Goal: Navigation & Orientation: Find specific page/section

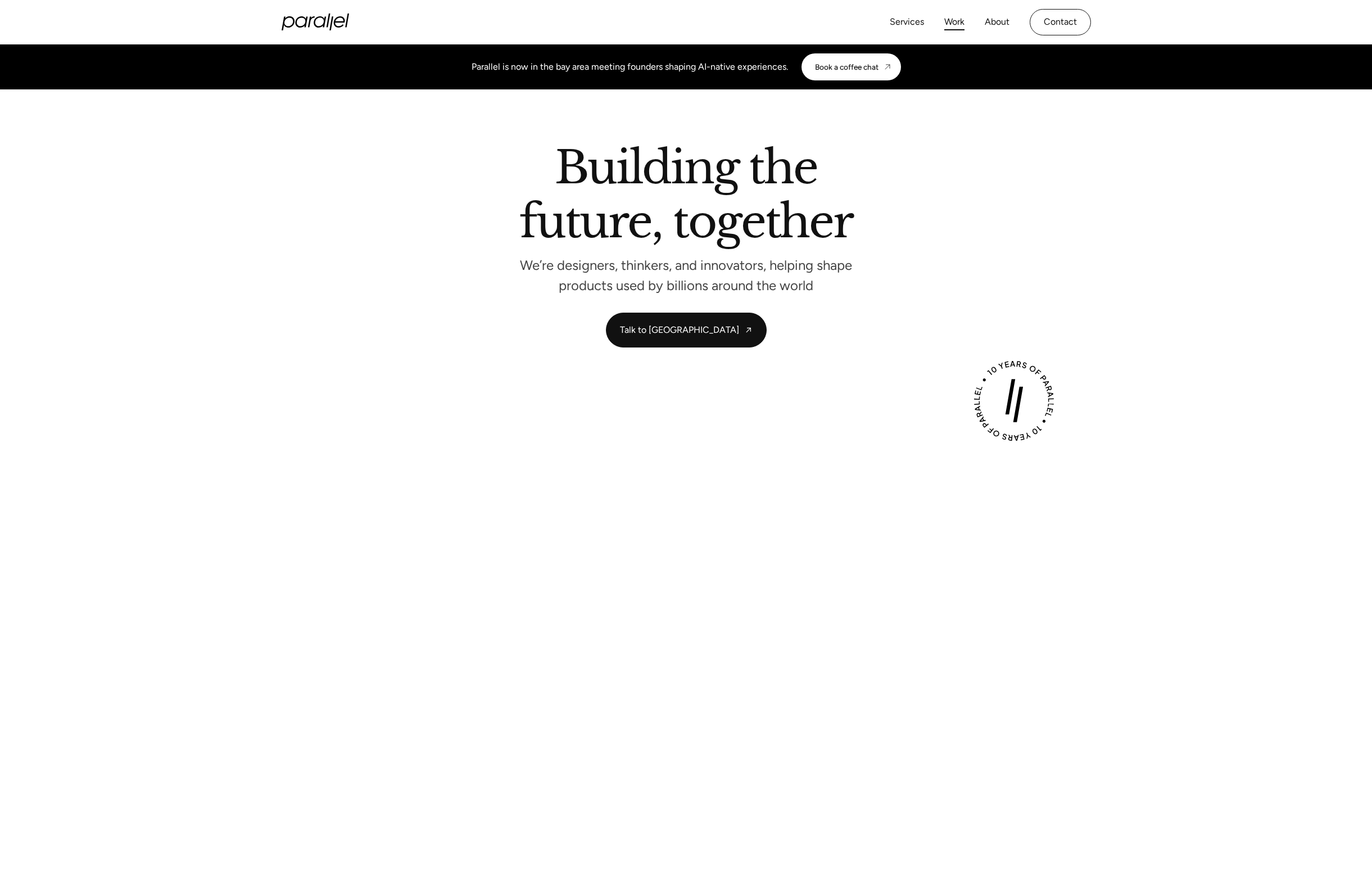
click at [959, 24] on link "Work" at bounding box center [954, 22] width 20 height 16
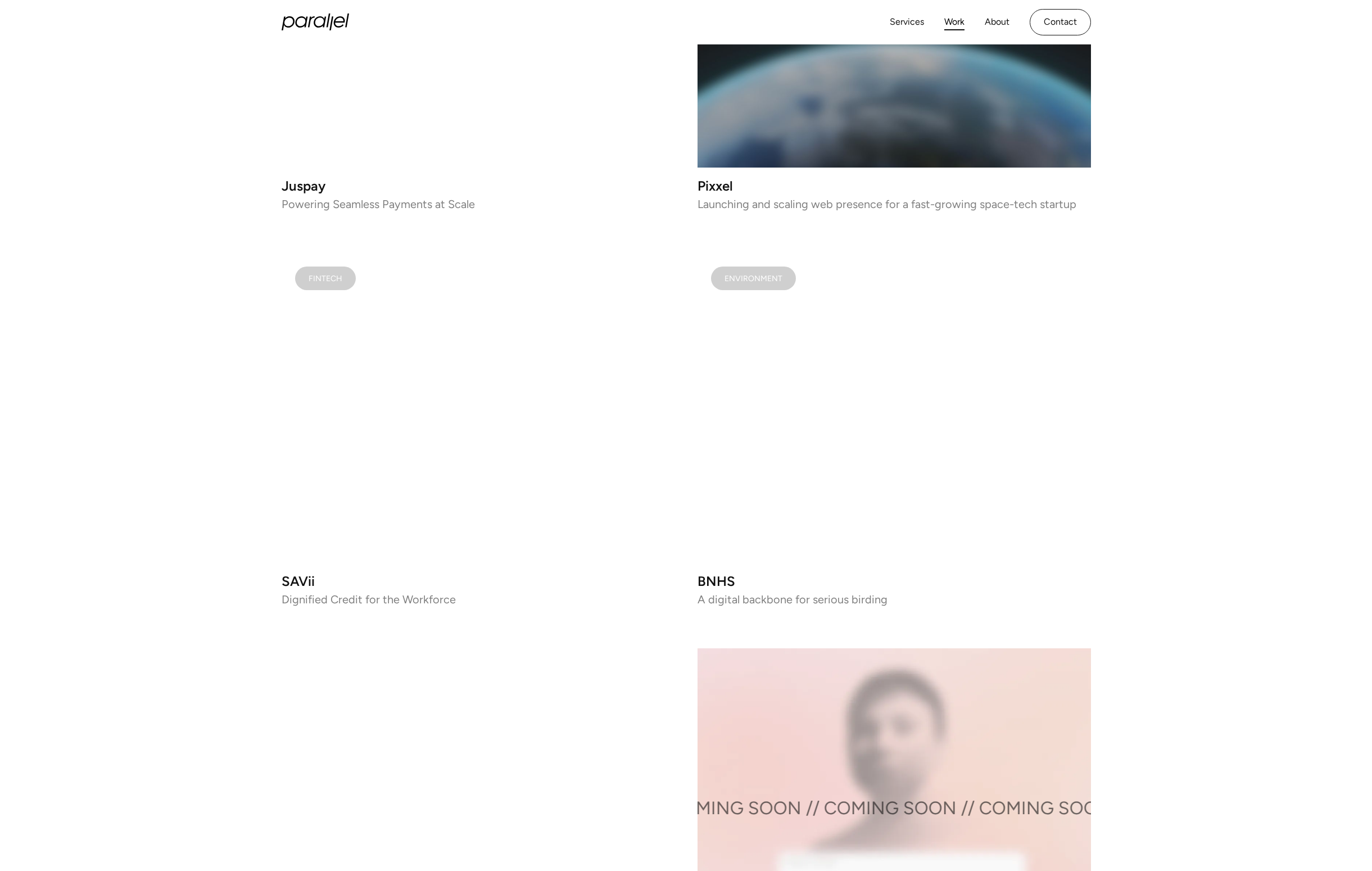
scroll to position [1314, 0]
click at [858, 370] on video at bounding box center [895, 410] width 393 height 310
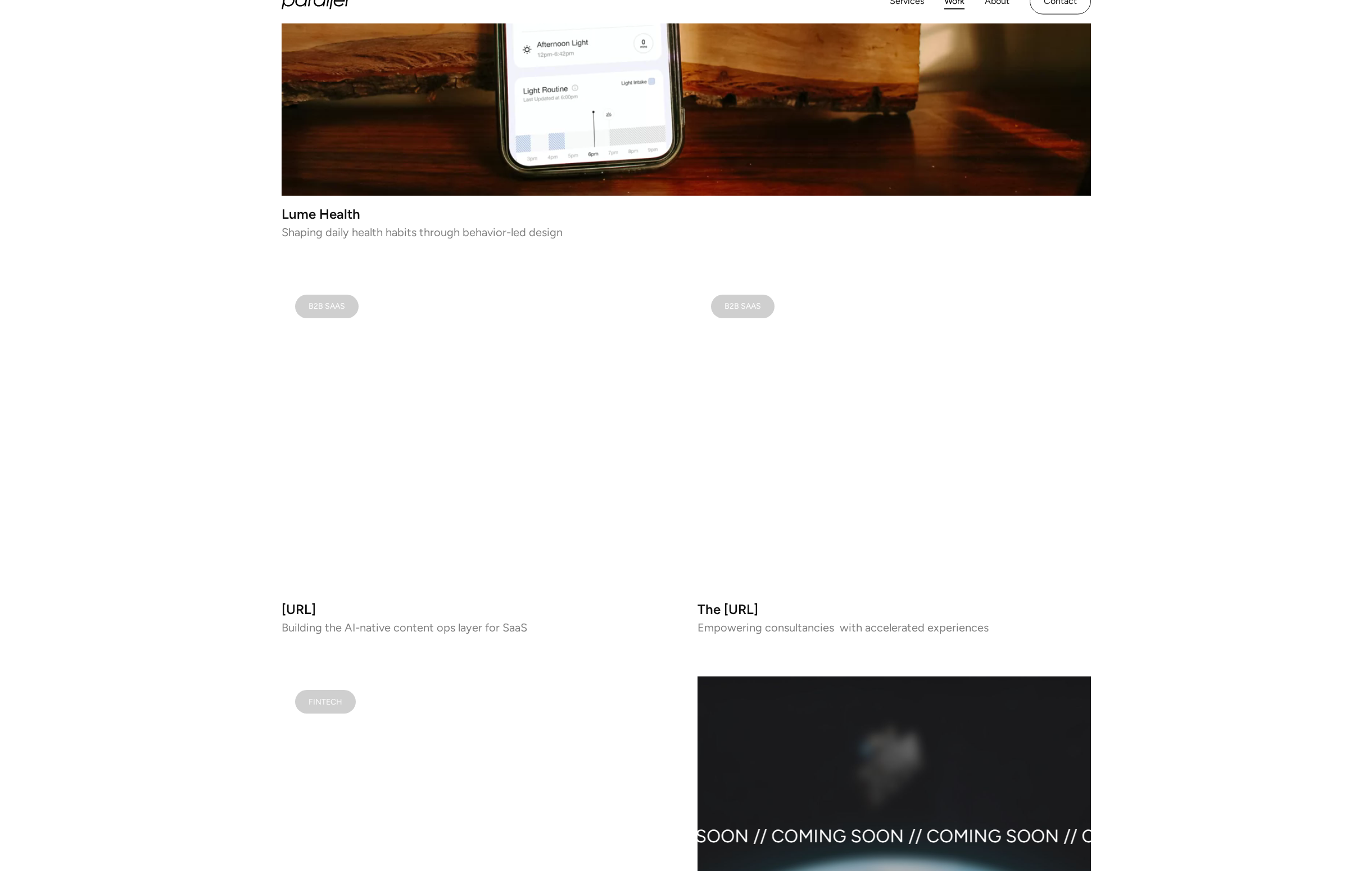
scroll to position [501, 0]
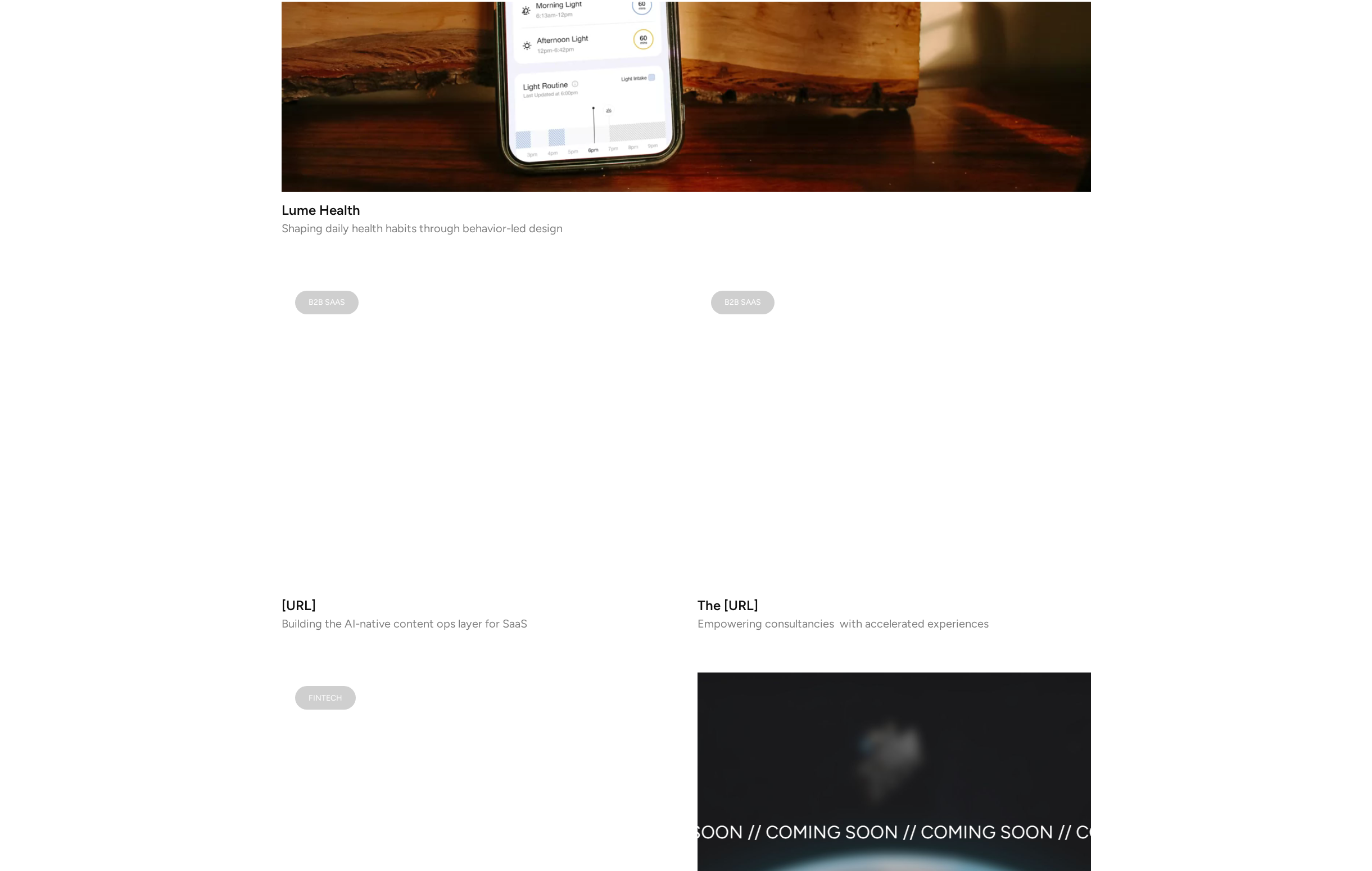
click at [498, 432] on video at bounding box center [479, 432] width 393 height 310
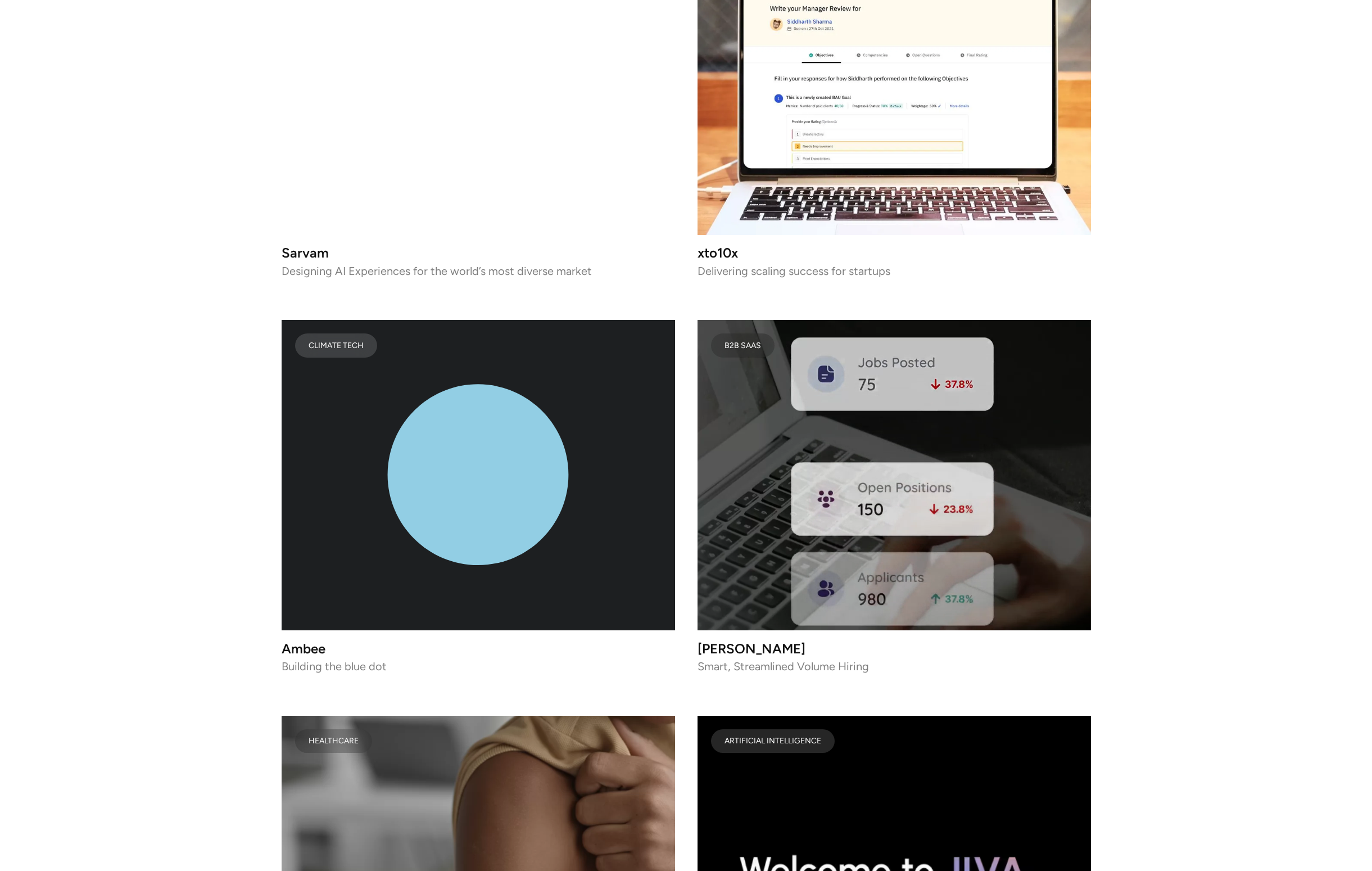
scroll to position [4031, 0]
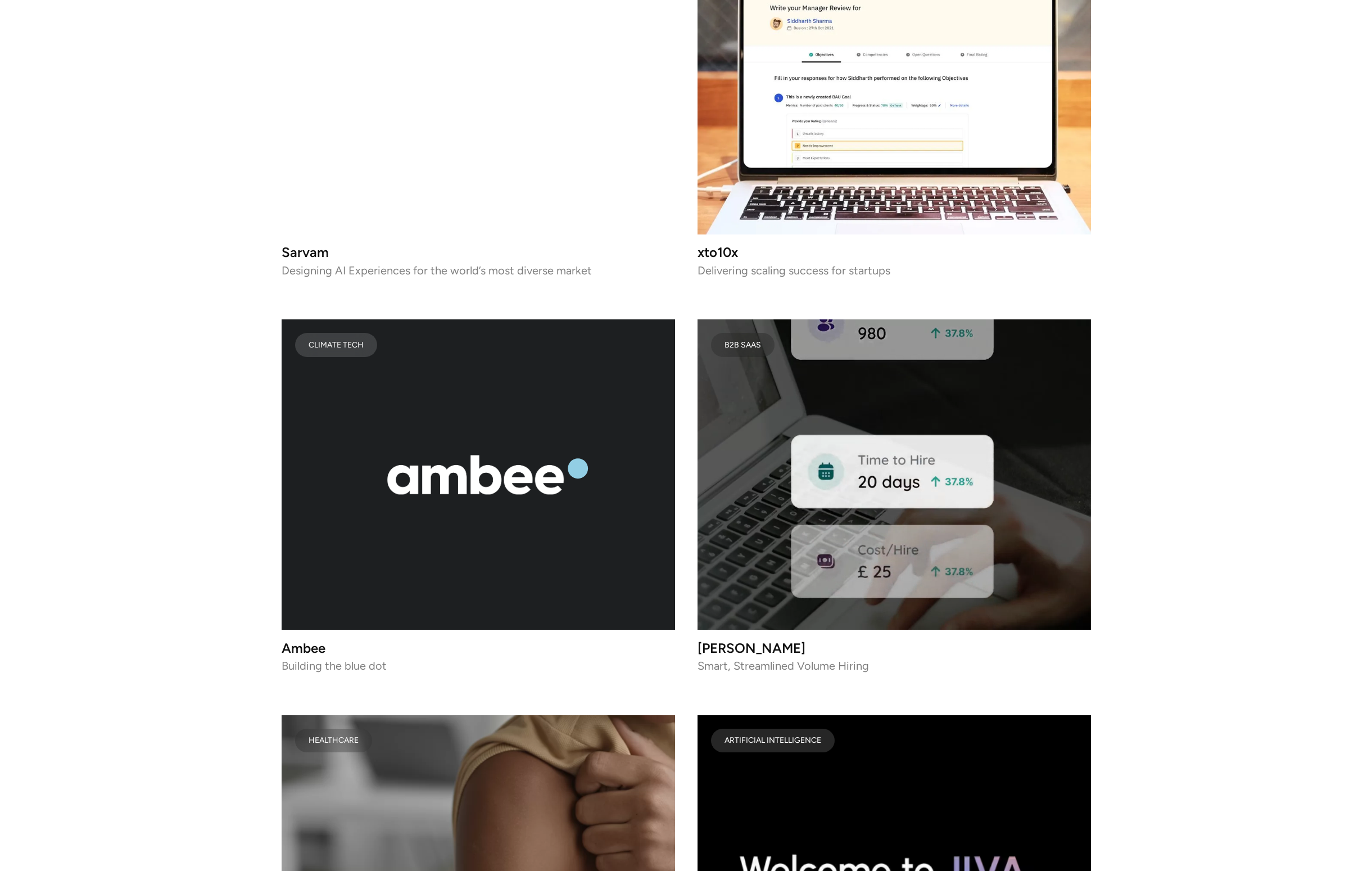
click at [463, 437] on icon "lottie-animation-container" at bounding box center [479, 474] width 393 height 310
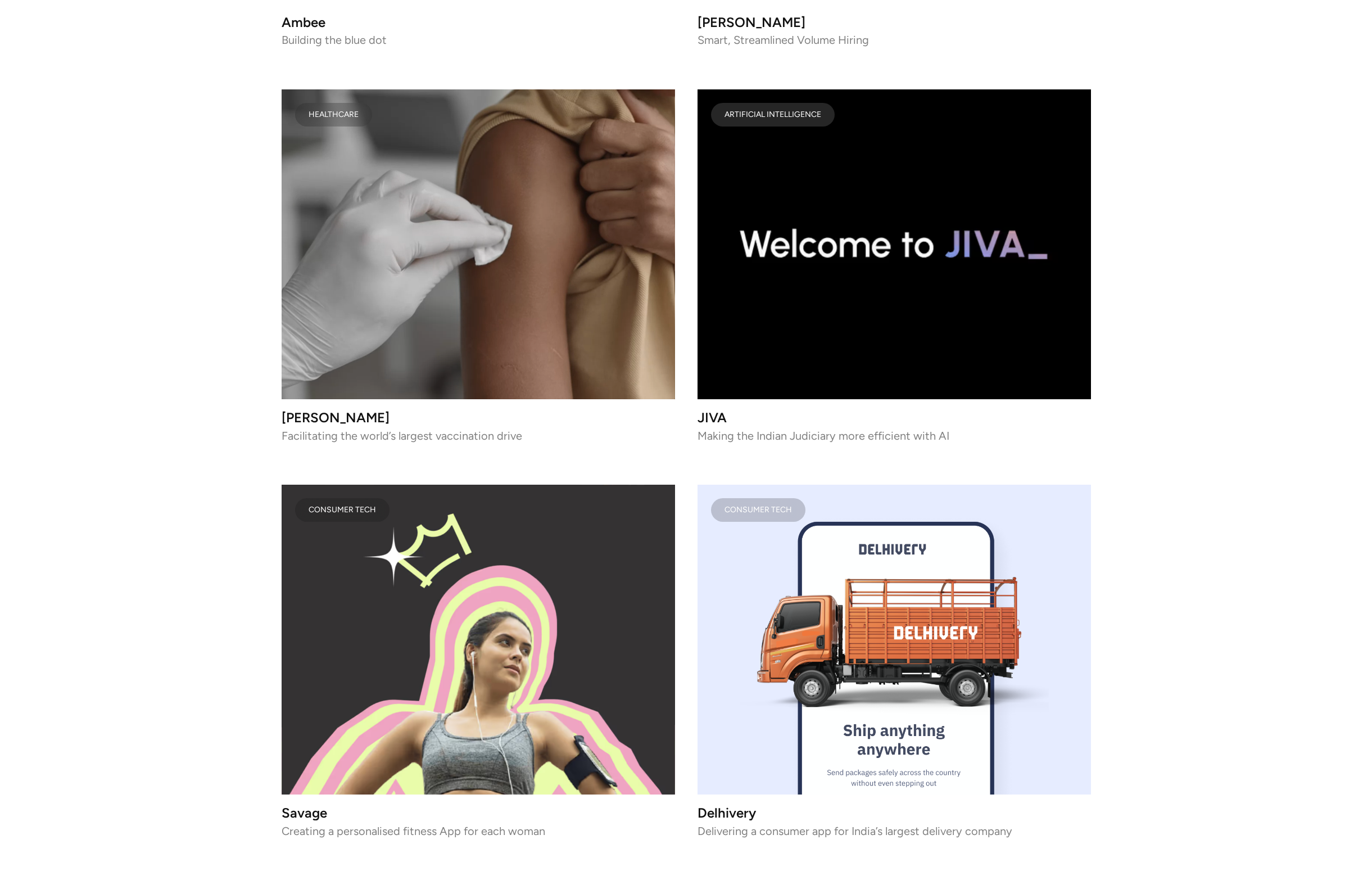
scroll to position [4657, 0]
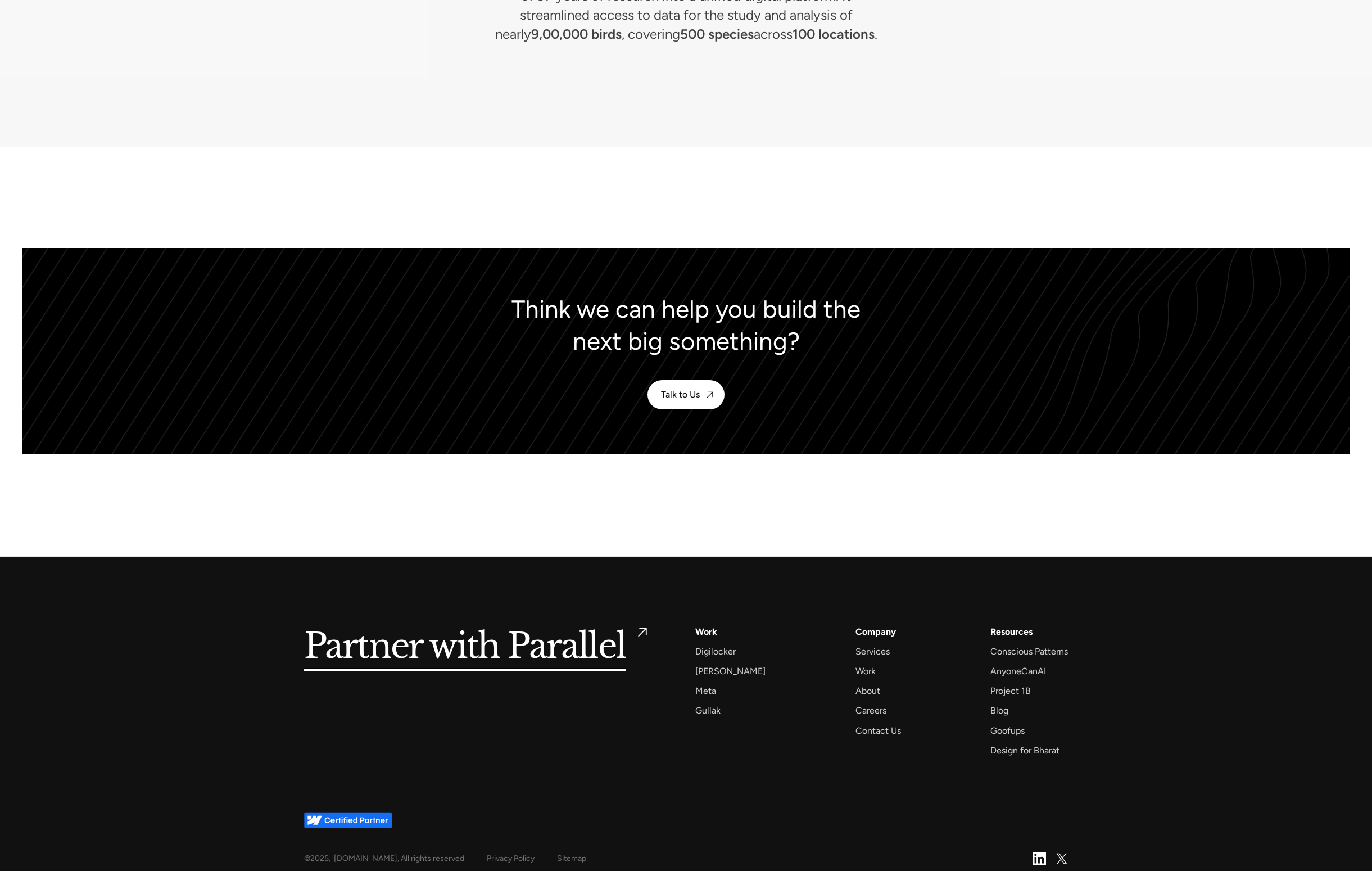
scroll to position [5209, 0]
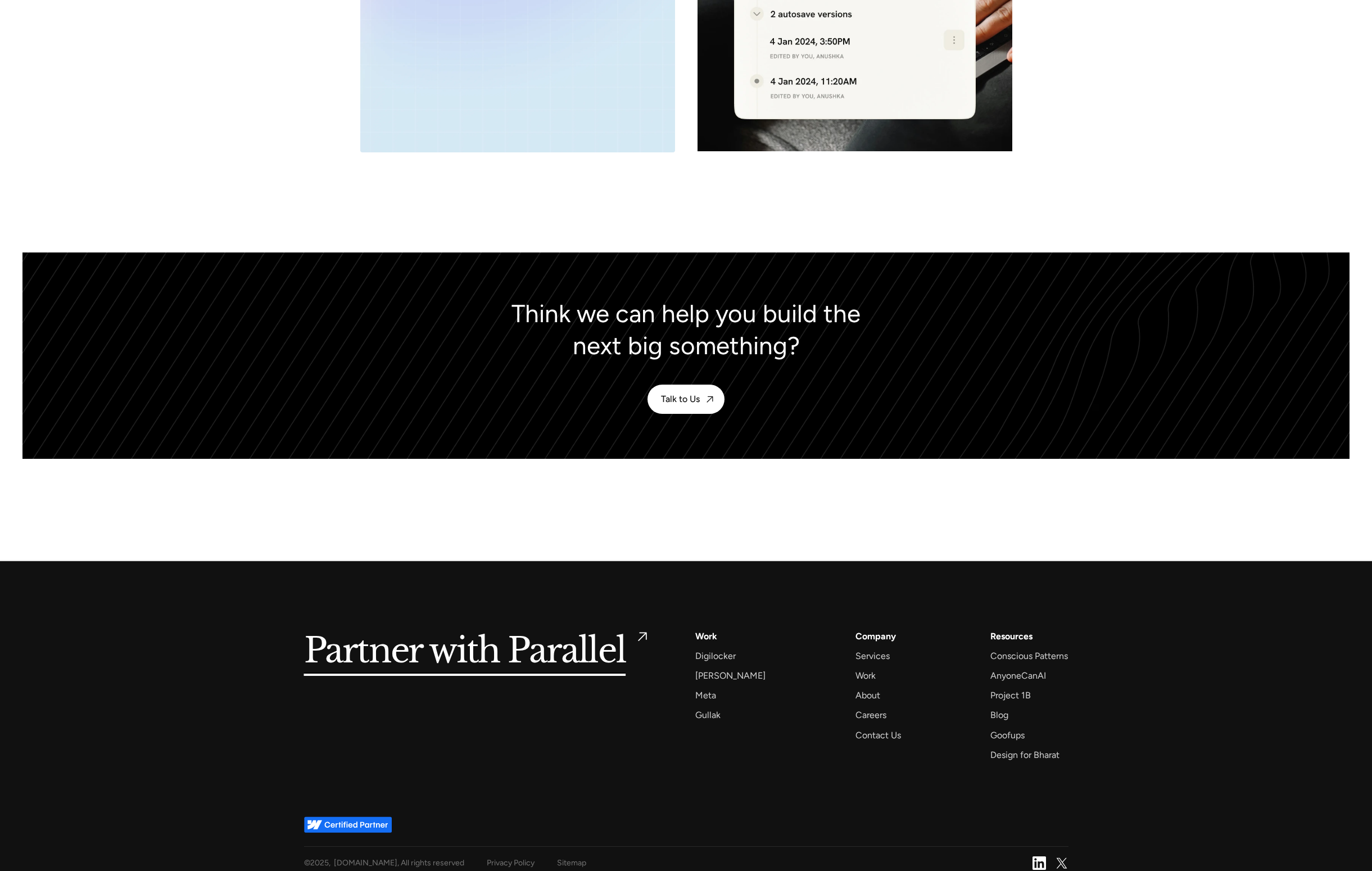
scroll to position [4755, 0]
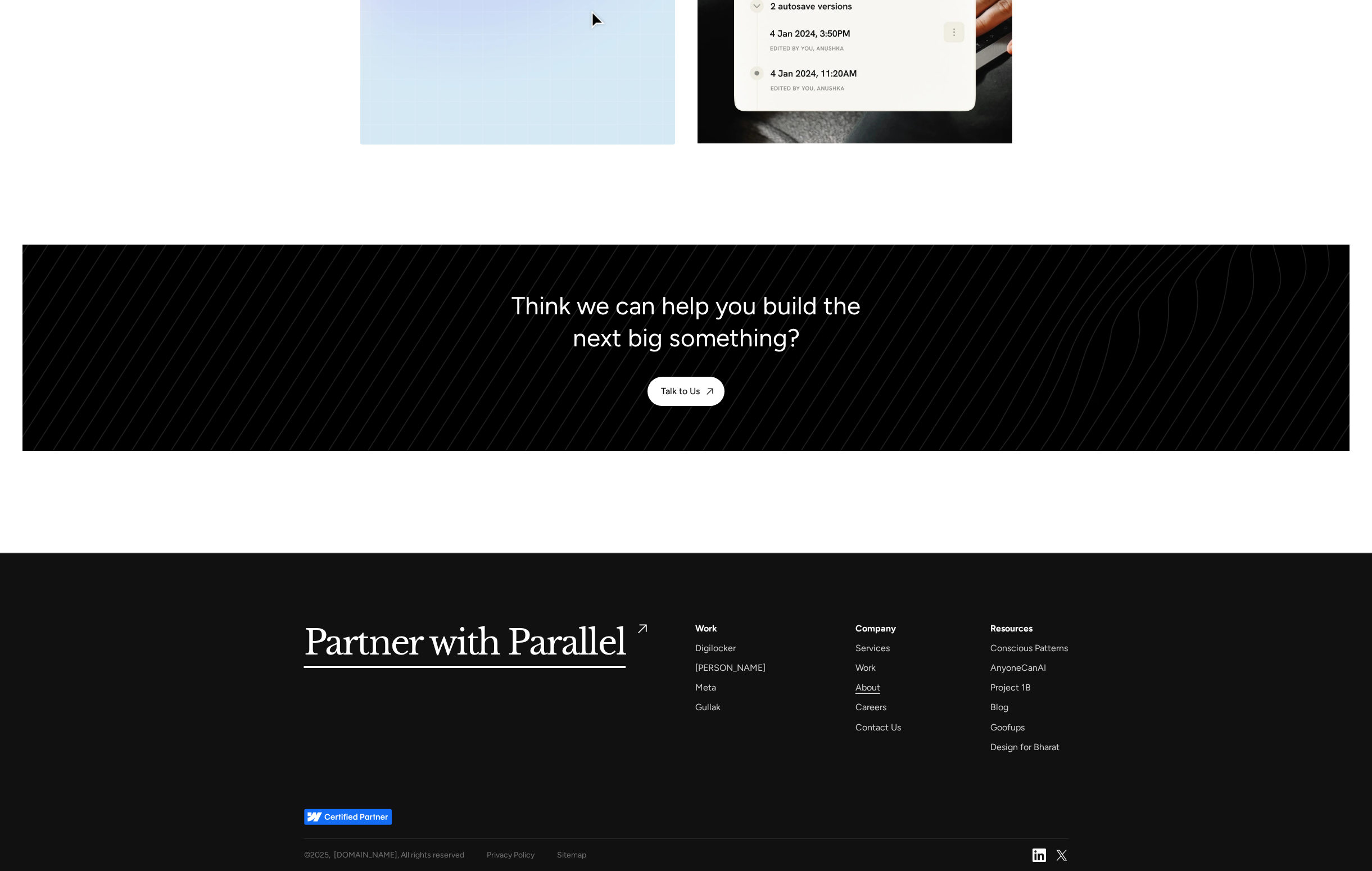
click at [861, 688] on div "About" at bounding box center [868, 687] width 25 height 15
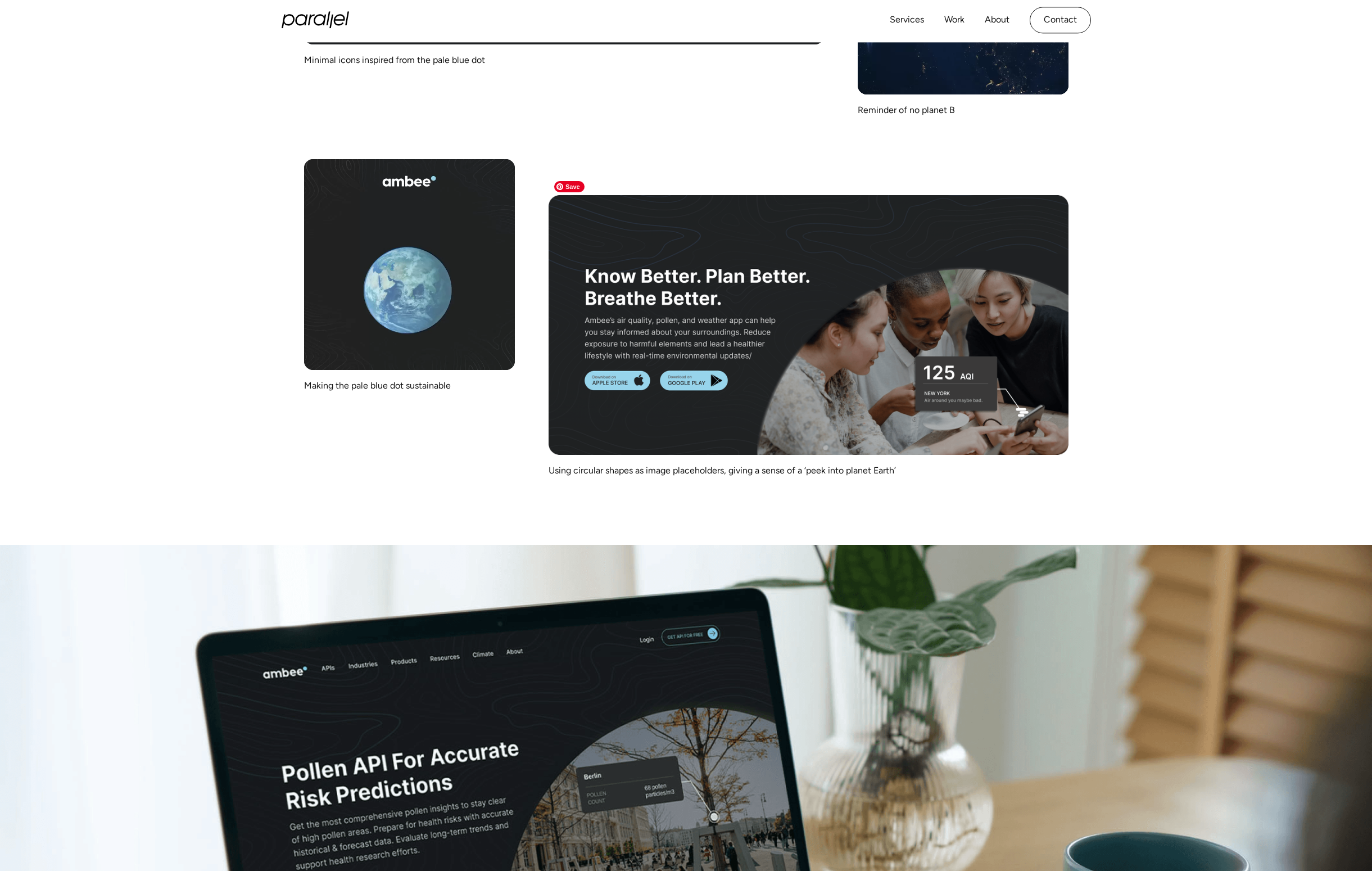
scroll to position [4388, 0]
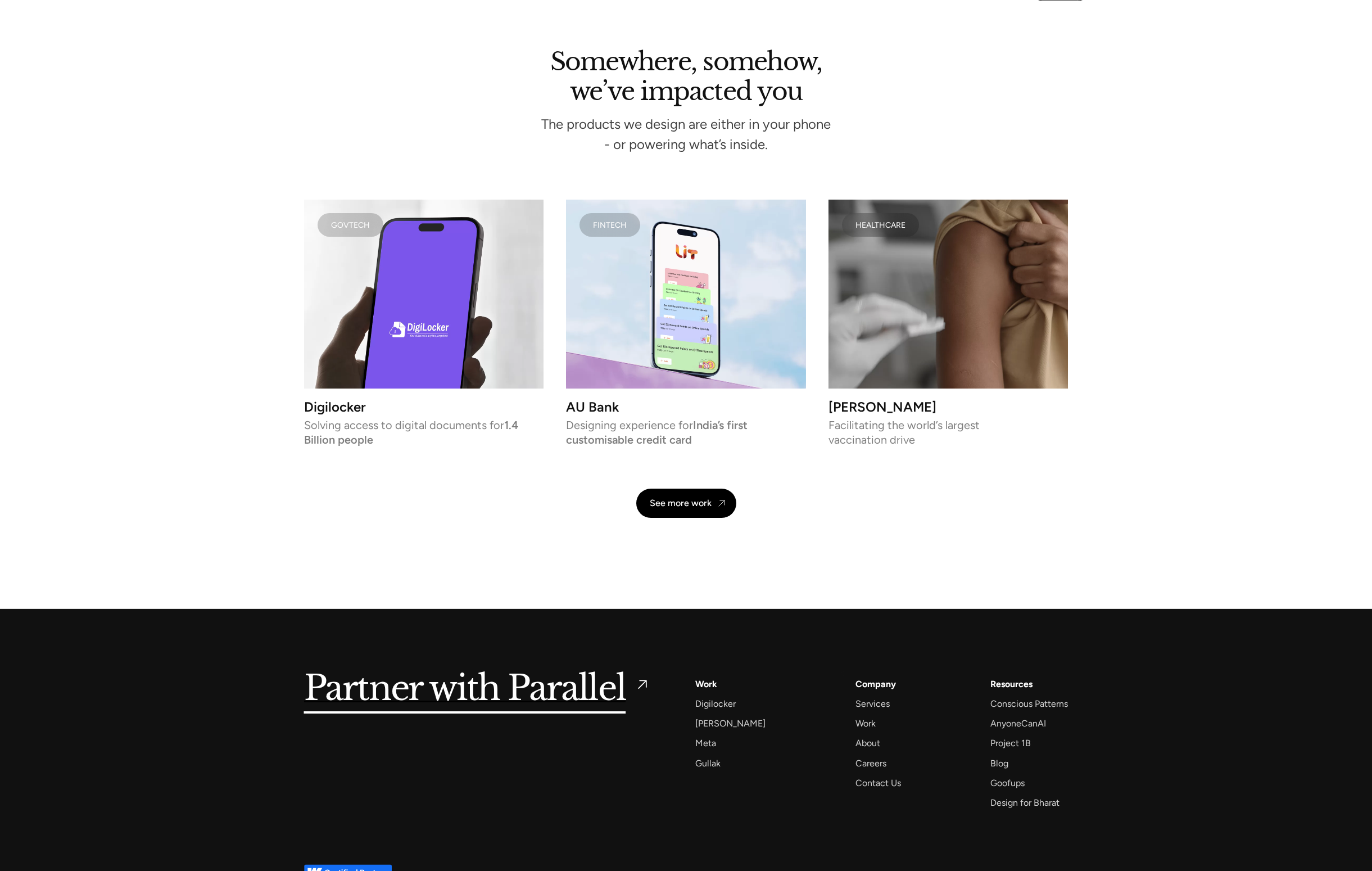
scroll to position [2610, 0]
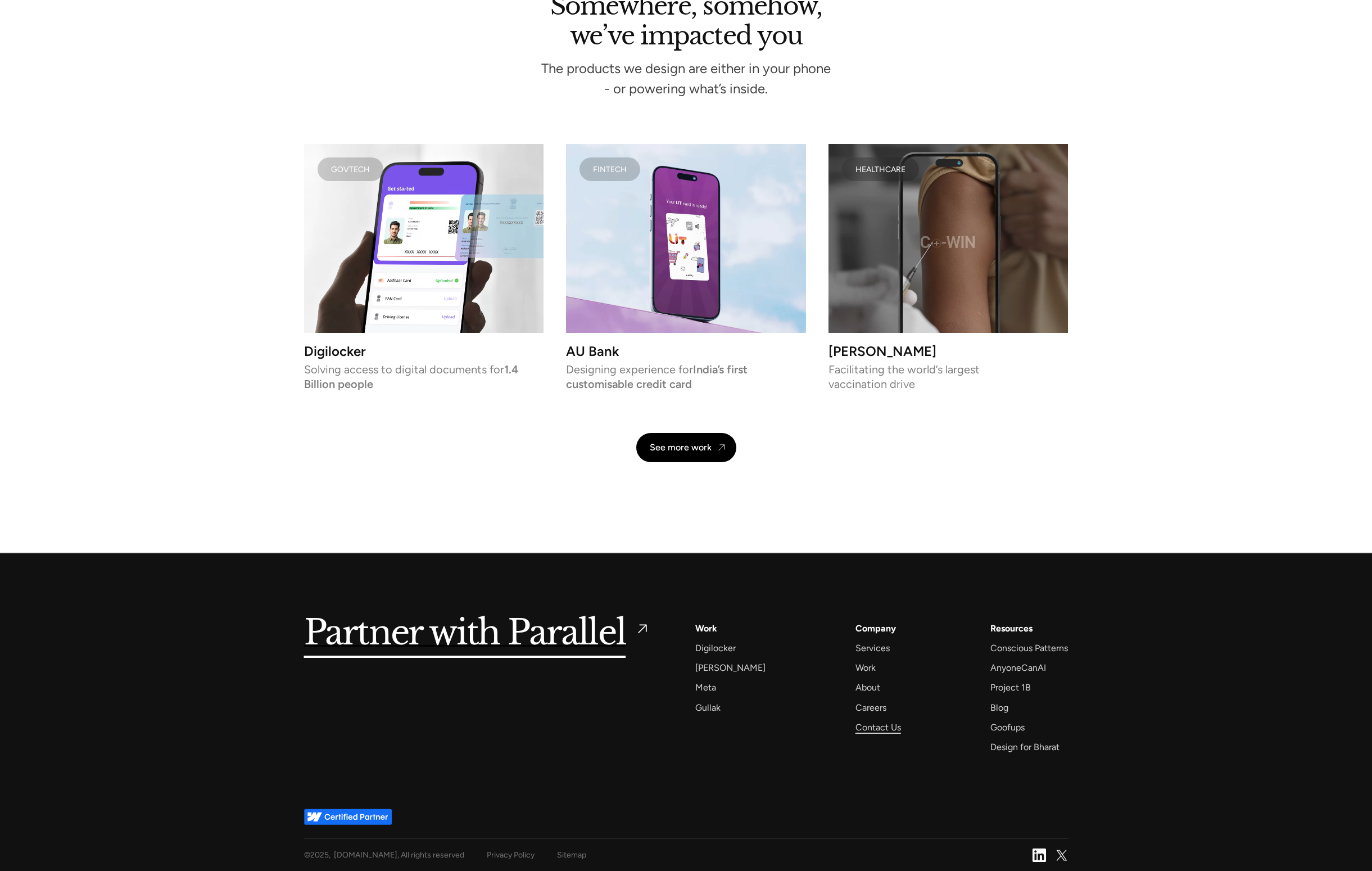
click at [868, 723] on div "Contact Us" at bounding box center [878, 727] width 46 height 15
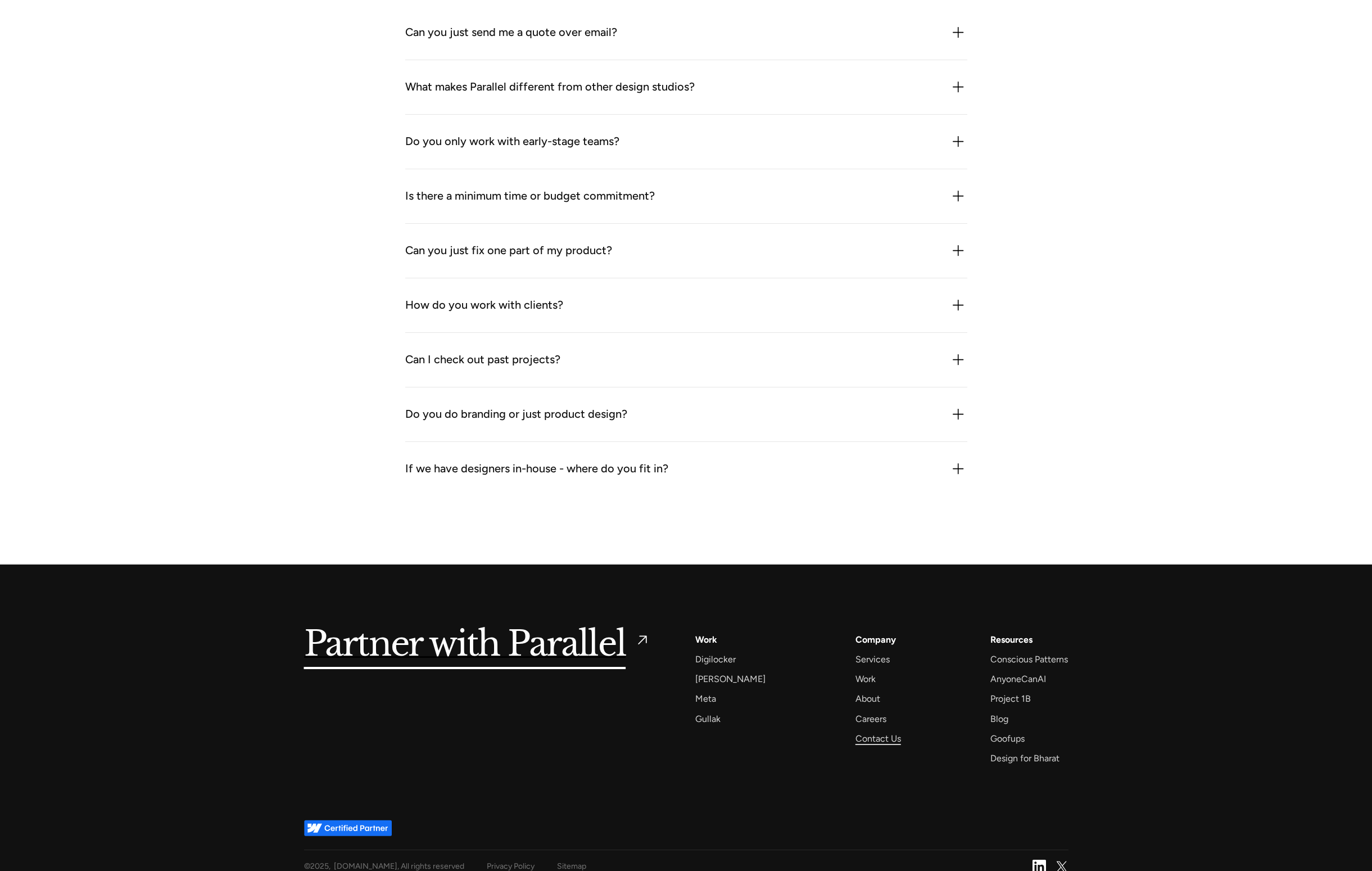
scroll to position [1057, 0]
